Goal: Use online tool/utility: Utilize a website feature to perform a specific function

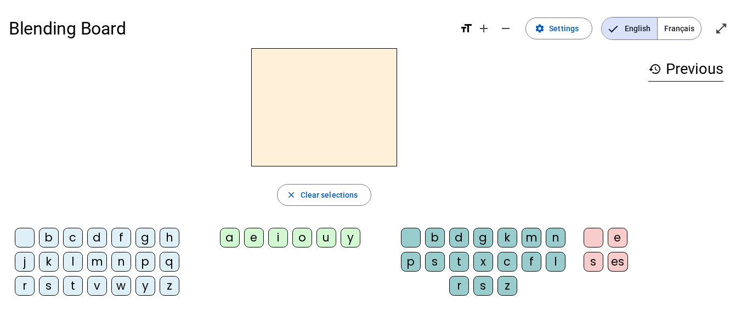
click at [76, 260] on div "l" at bounding box center [73, 262] width 20 height 20
click at [255, 236] on div "e" at bounding box center [254, 238] width 20 height 20
click at [323, 238] on div "u" at bounding box center [326, 238] width 20 height 20
click at [73, 286] on div "t" at bounding box center [73, 286] width 20 height 20
click at [99, 238] on div "d" at bounding box center [97, 238] width 20 height 20
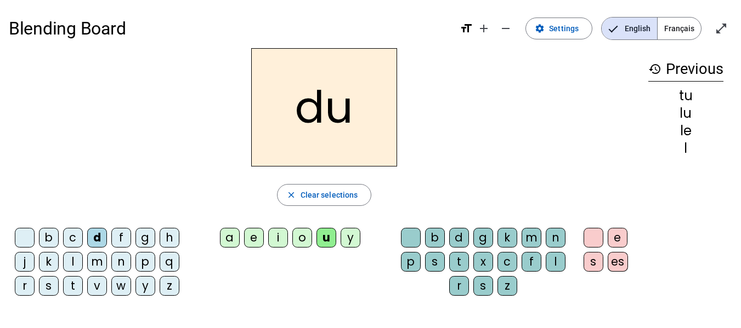
drag, startPoint x: 236, startPoint y: 235, endPoint x: 266, endPoint y: 218, distance: 34.9
drag, startPoint x: 266, startPoint y: 218, endPoint x: 278, endPoint y: 181, distance: 38.5
drag, startPoint x: 278, startPoint y: 181, endPoint x: 282, endPoint y: 145, distance: 35.8
drag, startPoint x: 282, startPoint y: 145, endPoint x: 543, endPoint y: 193, distance: 265.3
click at [543, 193] on div "close Clear selections" at bounding box center [324, 195] width 630 height 22
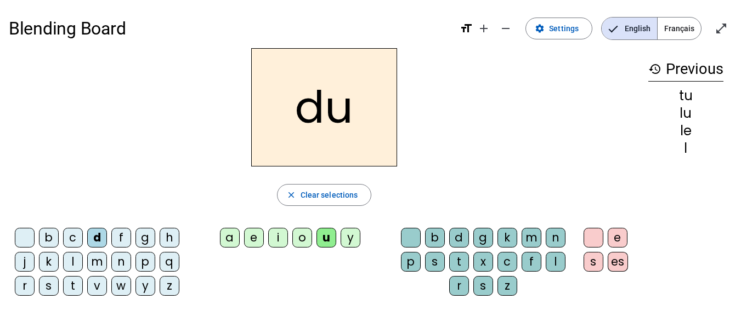
click at [254, 238] on div "e" at bounding box center [254, 238] width 20 height 20
click at [75, 285] on div "t" at bounding box center [73, 286] width 20 height 20
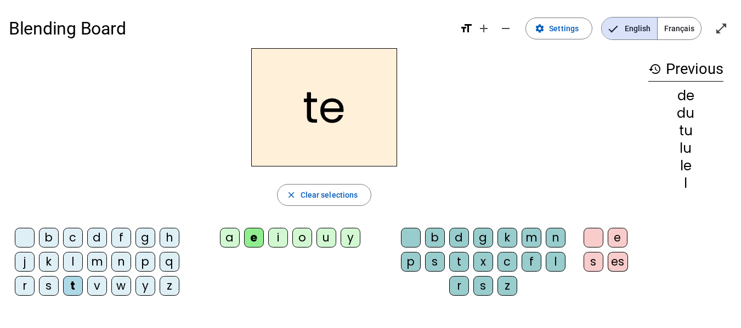
click at [232, 239] on div "a" at bounding box center [230, 238] width 20 height 20
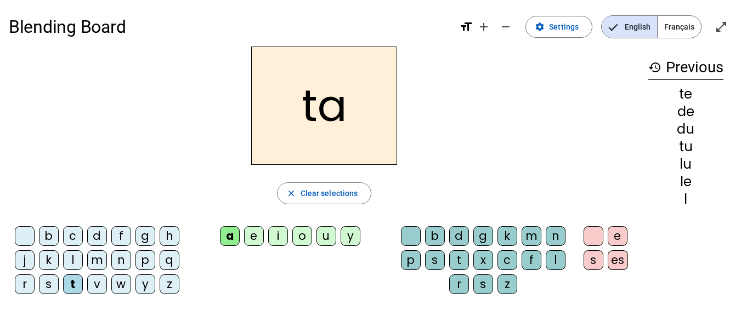
scroll to position [1, 0]
